Goal: Task Accomplishment & Management: Complete application form

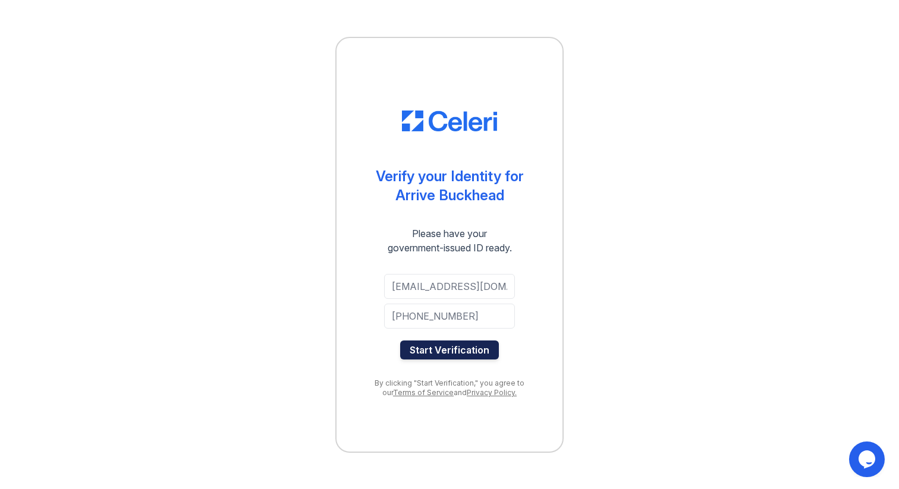
click at [451, 350] on button "Start Verification" at bounding box center [449, 350] width 99 height 19
